Goal: Task Accomplishment & Management: Manage account settings

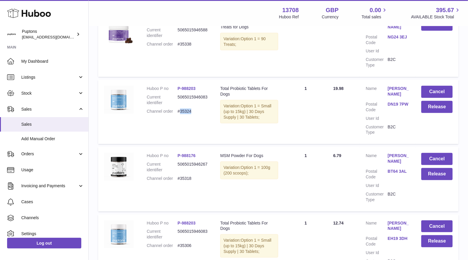
scroll to position [21, 0]
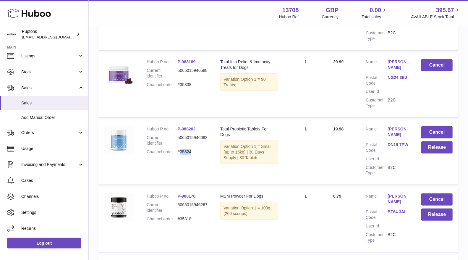
click at [30, 15] on use at bounding box center [29, 13] width 44 height 9
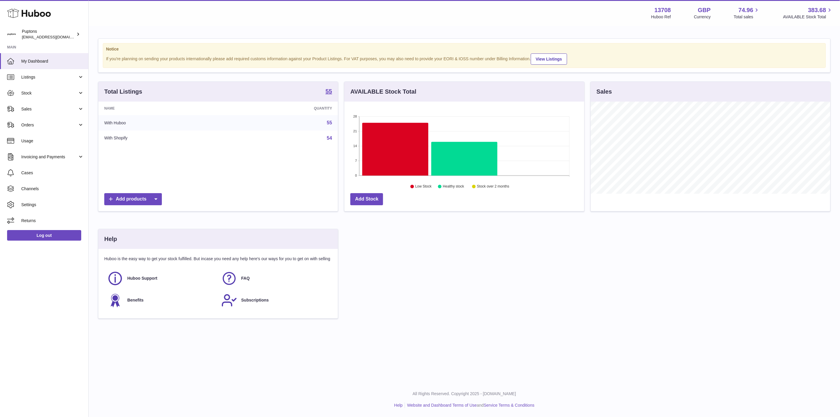
scroll to position [92, 240]
click at [40, 106] on span "Sales" at bounding box center [49, 109] width 56 height 6
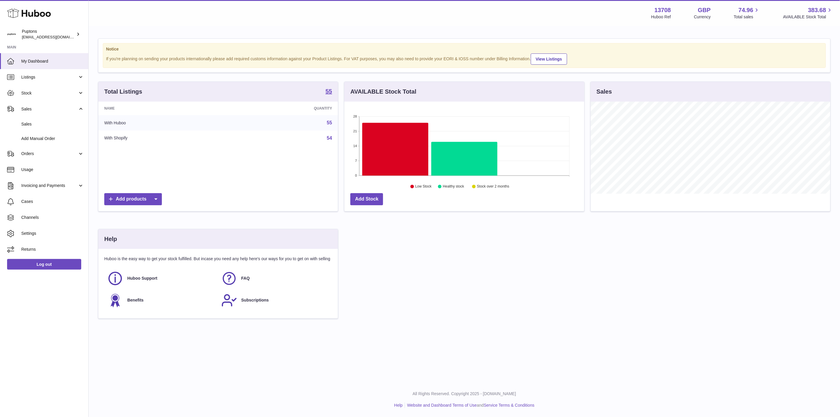
click at [37, 126] on span "Sales" at bounding box center [52, 124] width 63 height 6
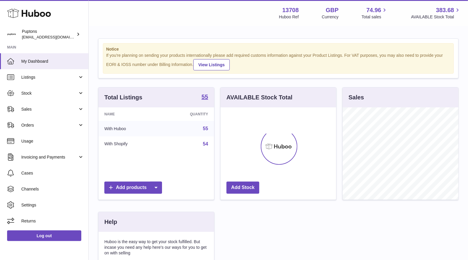
scroll to position [92, 116]
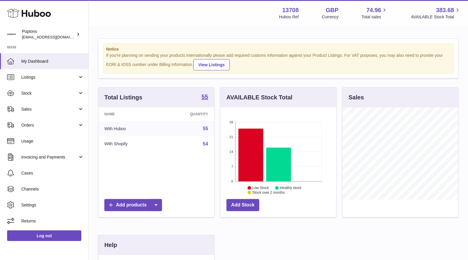
click at [39, 110] on span "Sales" at bounding box center [49, 109] width 56 height 6
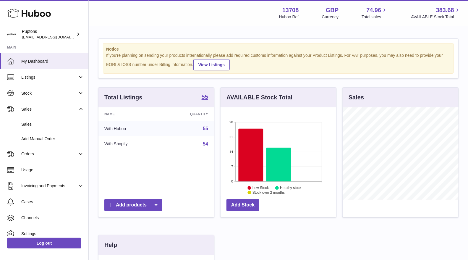
click at [41, 123] on span "Sales" at bounding box center [52, 124] width 63 height 6
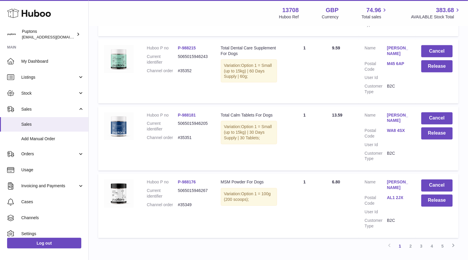
scroll to position [616, 0]
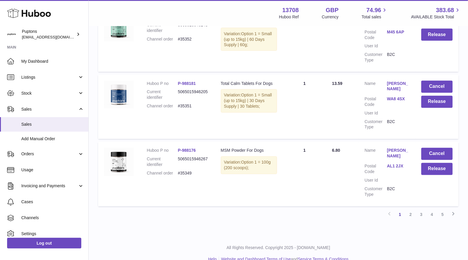
click at [412, 209] on link "2" at bounding box center [410, 214] width 11 height 11
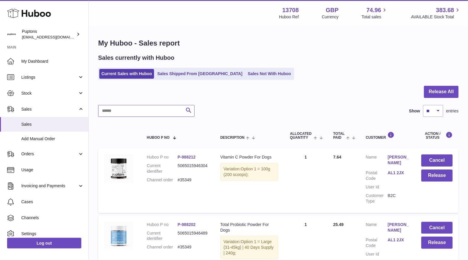
click at [121, 115] on input "text" at bounding box center [146, 111] width 96 height 12
paste input "*****"
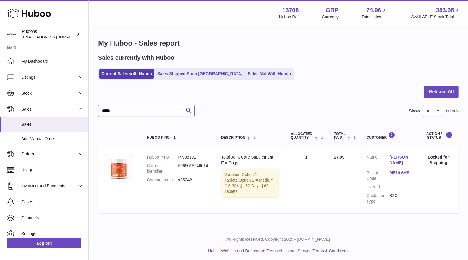
type input "*****"
click at [33, 11] on icon at bounding box center [29, 13] width 44 height 12
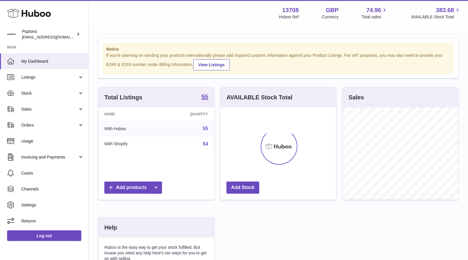
scroll to position [92, 116]
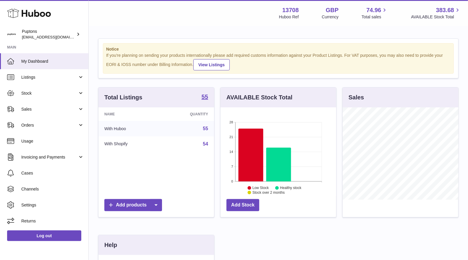
click at [35, 111] on span "Sales" at bounding box center [49, 109] width 56 height 6
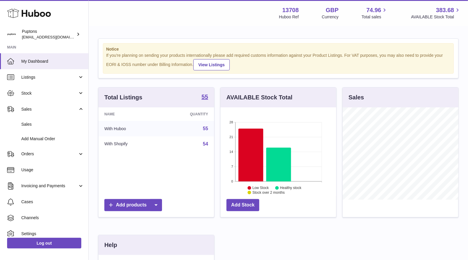
click at [36, 124] on span "Sales" at bounding box center [52, 124] width 63 height 6
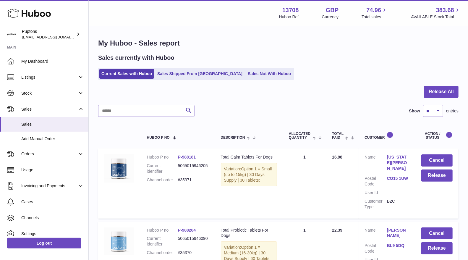
click at [33, 59] on span "My Dashboard" at bounding box center [52, 62] width 63 height 6
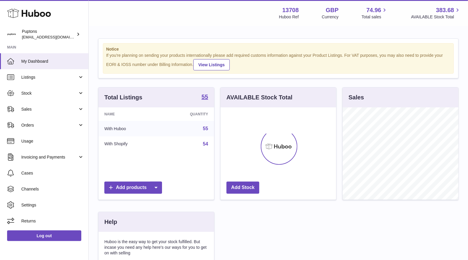
scroll to position [92, 116]
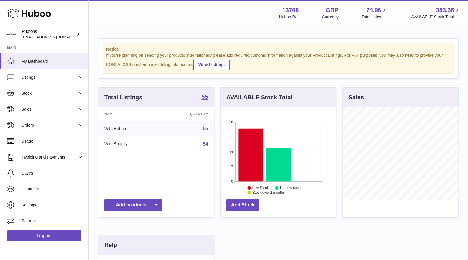
click at [24, 113] on link "Sales" at bounding box center [44, 109] width 88 height 16
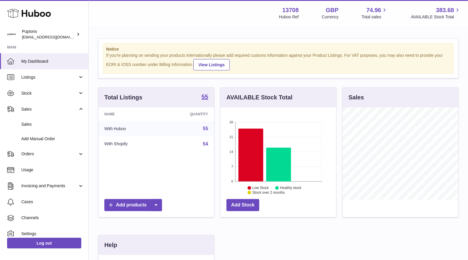
click at [31, 126] on span "Sales" at bounding box center [52, 124] width 63 height 6
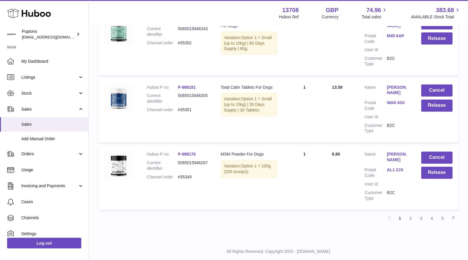
scroll to position [616, 0]
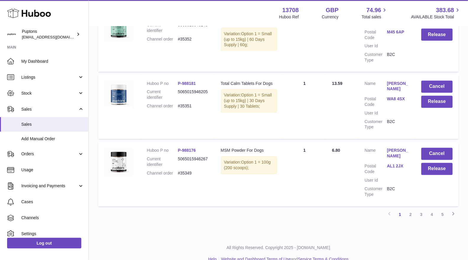
click at [410, 209] on link "2" at bounding box center [410, 214] width 11 height 11
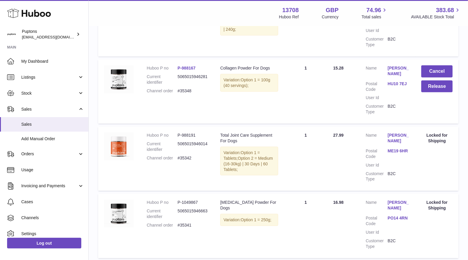
scroll to position [125, 0]
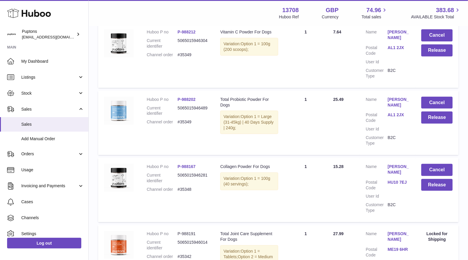
click at [189, 188] on dd "#35348" at bounding box center [193, 189] width 31 height 6
copy dd "35348"
click at [435, 171] on button "Cancel" at bounding box center [436, 170] width 31 height 12
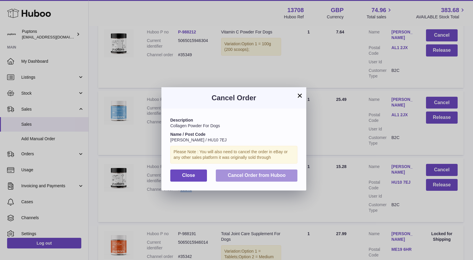
click at [264, 176] on span "Cancel Order from Huboo" at bounding box center [257, 175] width 58 height 5
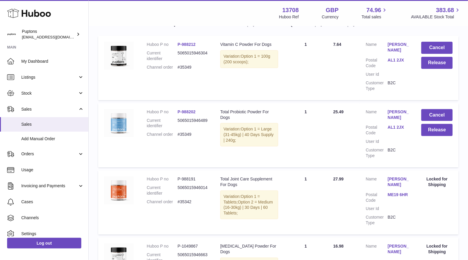
scroll to position [47, 0]
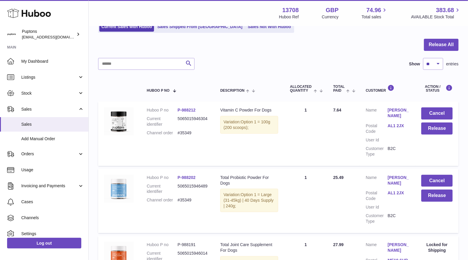
click at [182, 200] on dd "#35349" at bounding box center [193, 200] width 31 height 6
copy dd "35349"
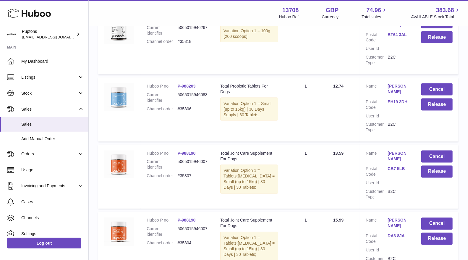
scroll to position [605, 0]
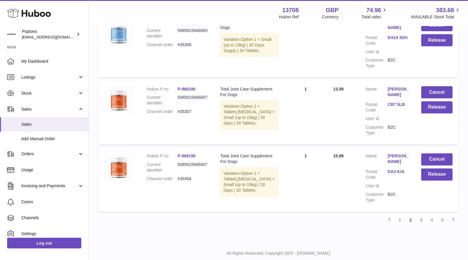
click at [398, 215] on link "1" at bounding box center [400, 220] width 11 height 11
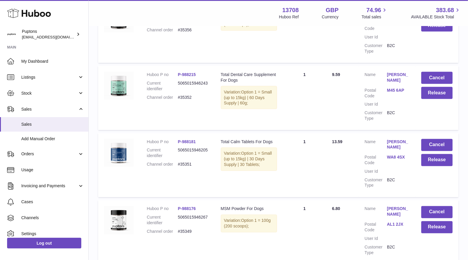
scroll to position [616, 0]
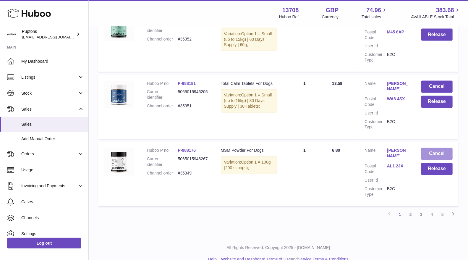
click at [438, 148] on button "Cancel" at bounding box center [436, 154] width 31 height 12
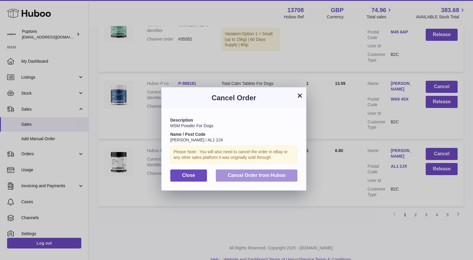
click at [274, 173] on span "Cancel Order from Huboo" at bounding box center [257, 175] width 58 height 5
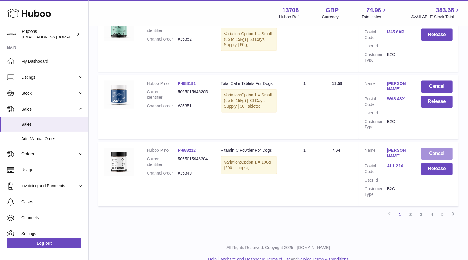
click at [436, 148] on button "Cancel" at bounding box center [436, 154] width 31 height 12
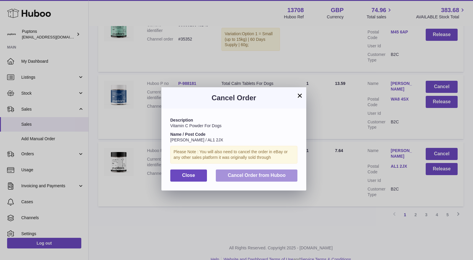
click at [231, 177] on span "Cancel Order from Huboo" at bounding box center [257, 175] width 58 height 5
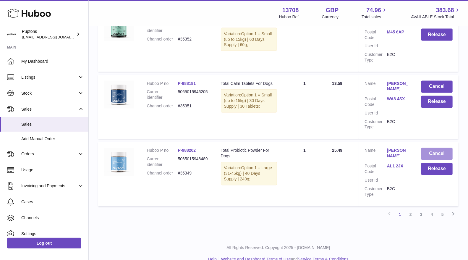
click at [428, 148] on button "Cancel" at bounding box center [436, 154] width 31 height 12
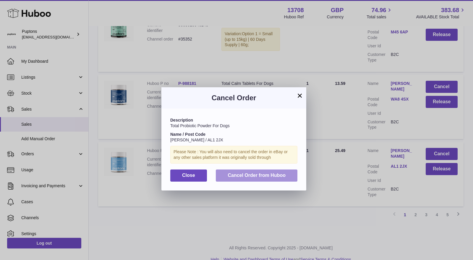
click at [247, 173] on span "Cancel Order from Huboo" at bounding box center [257, 175] width 58 height 5
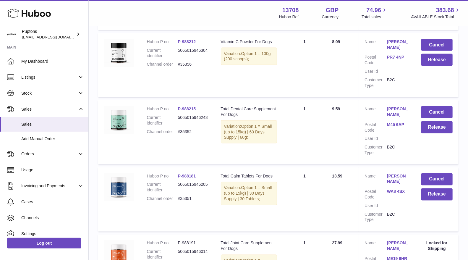
scroll to position [518, 0]
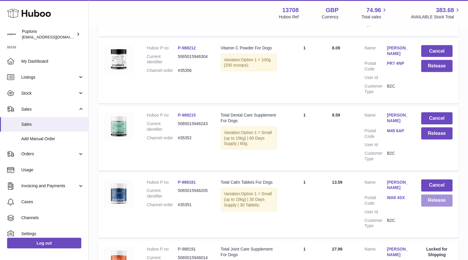
click at [437, 194] on button "Release" at bounding box center [436, 200] width 31 height 12
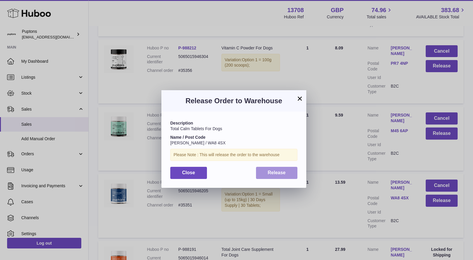
click at [278, 171] on span "Release" at bounding box center [277, 172] width 18 height 5
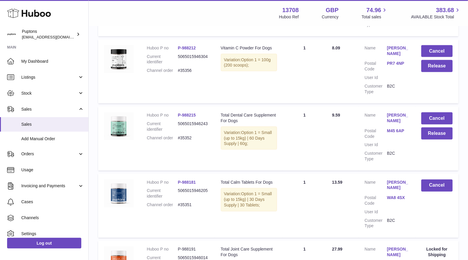
click at [184, 202] on dd "#35351" at bounding box center [193, 205] width 31 height 6
copy dd "35351"
click at [192, 202] on dd "#35351" at bounding box center [193, 205] width 31 height 6
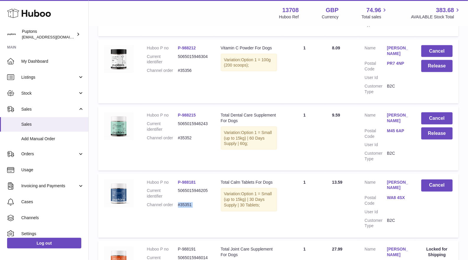
click at [192, 202] on dd "#35351" at bounding box center [193, 205] width 31 height 6
click at [185, 202] on dd "#35351" at bounding box center [193, 205] width 31 height 6
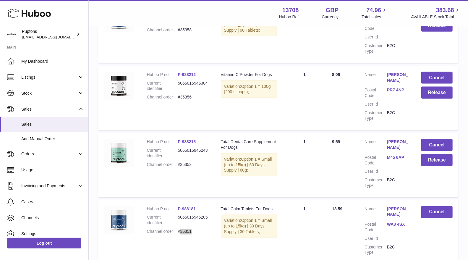
scroll to position [485, 0]
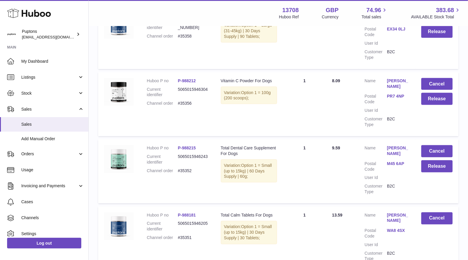
click at [188, 168] on dd "#35352" at bounding box center [193, 171] width 31 height 6
copy dd "35352"
click at [429, 160] on button "Release" at bounding box center [436, 166] width 31 height 12
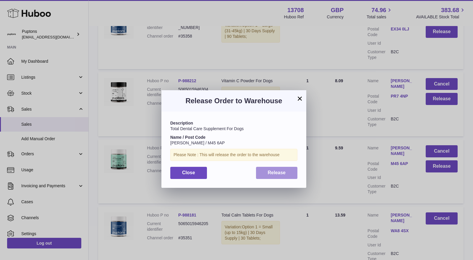
drag, startPoint x: 286, startPoint y: 170, endPoint x: 298, endPoint y: 151, distance: 22.6
click at [285, 170] on button "Release" at bounding box center [277, 173] width 42 height 12
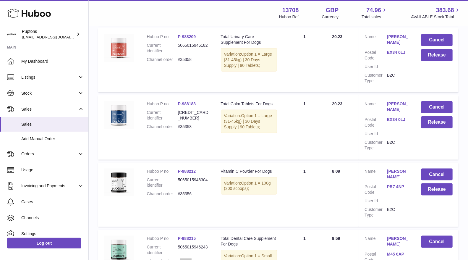
scroll to position [387, 0]
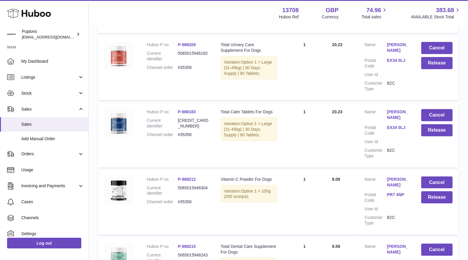
click at [188, 199] on dd "#35356" at bounding box center [193, 202] width 31 height 6
copy dd "35356"
click at [432, 191] on button "Release" at bounding box center [436, 197] width 31 height 12
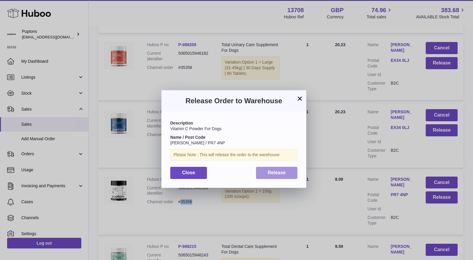
click at [284, 172] on span "Release" at bounding box center [277, 172] width 18 height 5
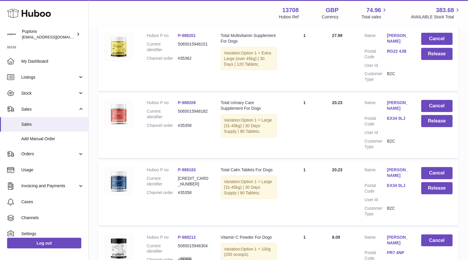
scroll to position [321, 0]
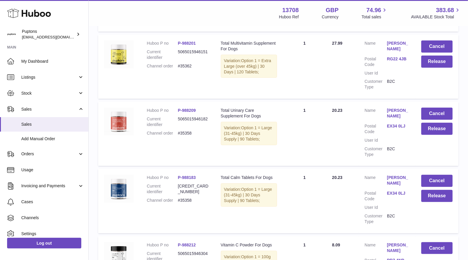
click at [189, 197] on dd "#35358" at bounding box center [193, 200] width 31 height 6
copy dd "35358"
click at [437, 190] on button "Release" at bounding box center [436, 196] width 31 height 12
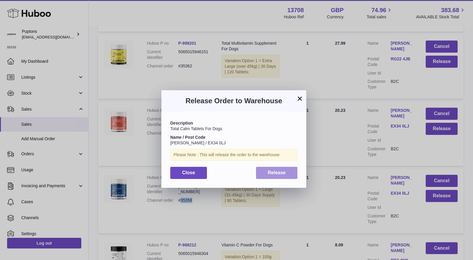
click at [279, 171] on span "Release" at bounding box center [277, 172] width 18 height 5
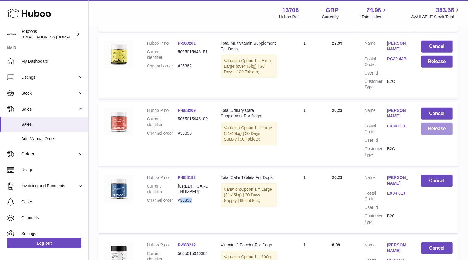
click at [430, 123] on button "Release" at bounding box center [436, 129] width 31 height 12
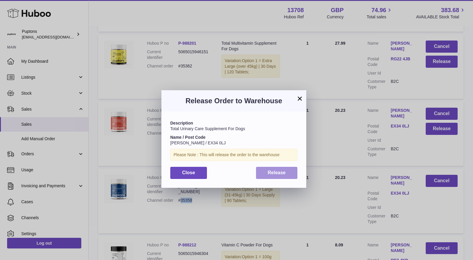
click at [287, 175] on button "Release" at bounding box center [277, 173] width 42 height 12
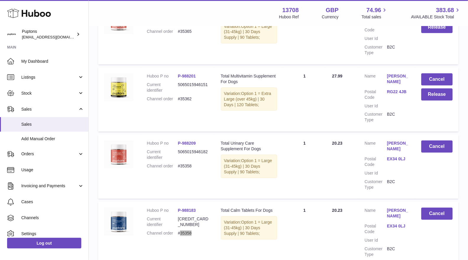
scroll to position [222, 0]
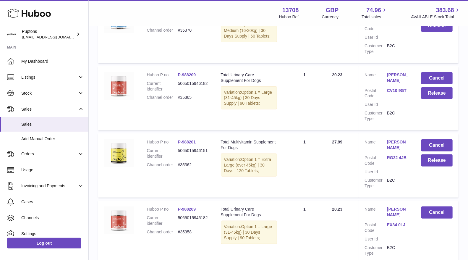
click at [188, 229] on dd "#35358" at bounding box center [193, 232] width 31 height 6
copy dd "35358"
click at [185, 162] on dd "#35362" at bounding box center [193, 165] width 31 height 6
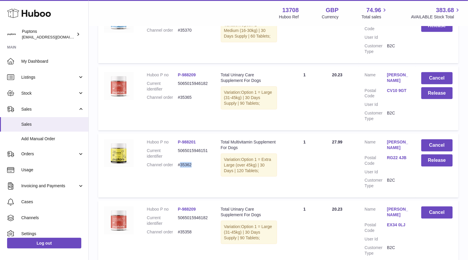
copy dd "35362"
click at [436, 154] on button "Release" at bounding box center [436, 160] width 31 height 12
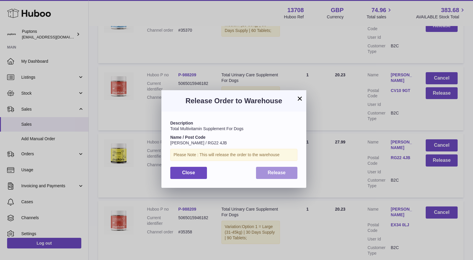
click at [273, 174] on span "Release" at bounding box center [277, 172] width 18 height 5
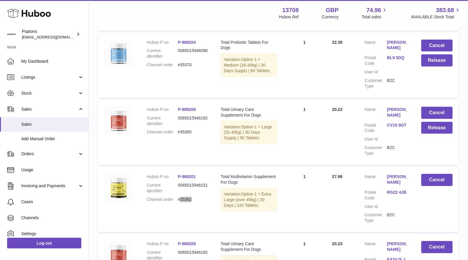
scroll to position [157, 0]
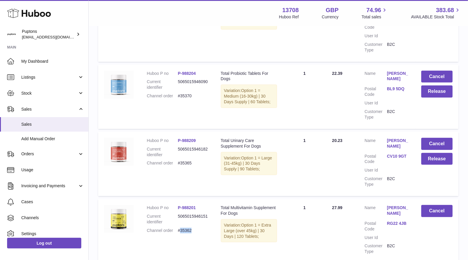
click at [188, 160] on dd "#35365" at bounding box center [193, 163] width 31 height 6
copy dd "35365"
click at [431, 155] on button "Release" at bounding box center [436, 159] width 31 height 12
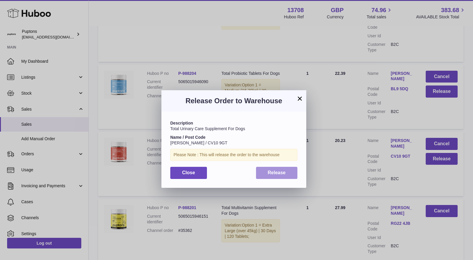
click at [277, 170] on span "Release" at bounding box center [277, 172] width 18 height 5
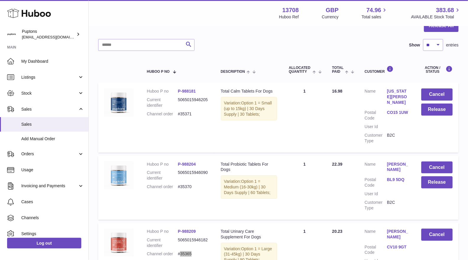
scroll to position [58, 0]
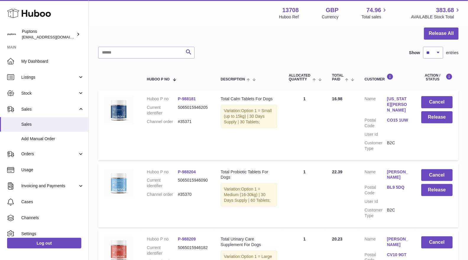
click at [188, 192] on dd "#35370" at bounding box center [193, 195] width 31 height 6
copy dd "35370"
click at [441, 187] on button "Release" at bounding box center [436, 190] width 31 height 12
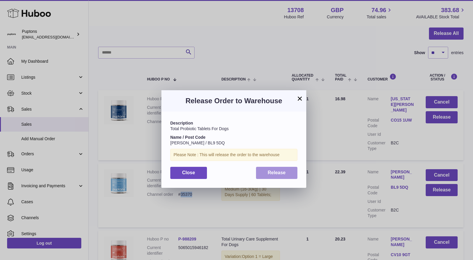
click at [276, 171] on span "Release" at bounding box center [277, 172] width 18 height 5
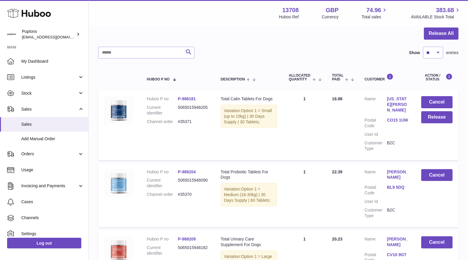
click at [191, 122] on dd "#35371" at bounding box center [193, 122] width 31 height 6
click at [423, 117] on button "Release" at bounding box center [436, 117] width 31 height 12
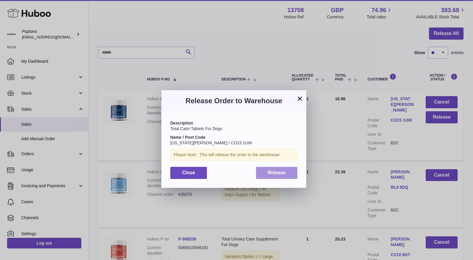
click at [268, 171] on span "Release" at bounding box center [277, 172] width 18 height 5
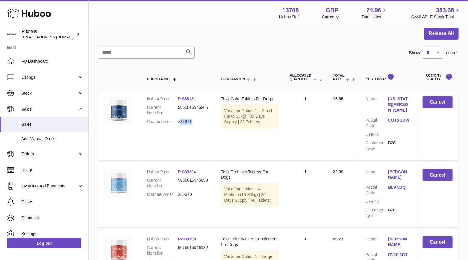
click at [34, 17] on icon at bounding box center [29, 13] width 44 height 12
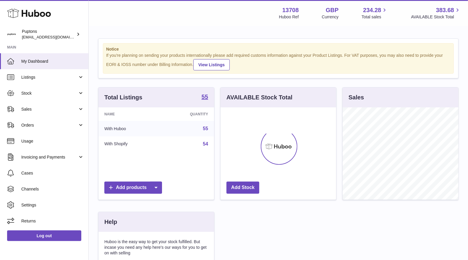
scroll to position [92, 116]
